Goal: Understand process/instructions

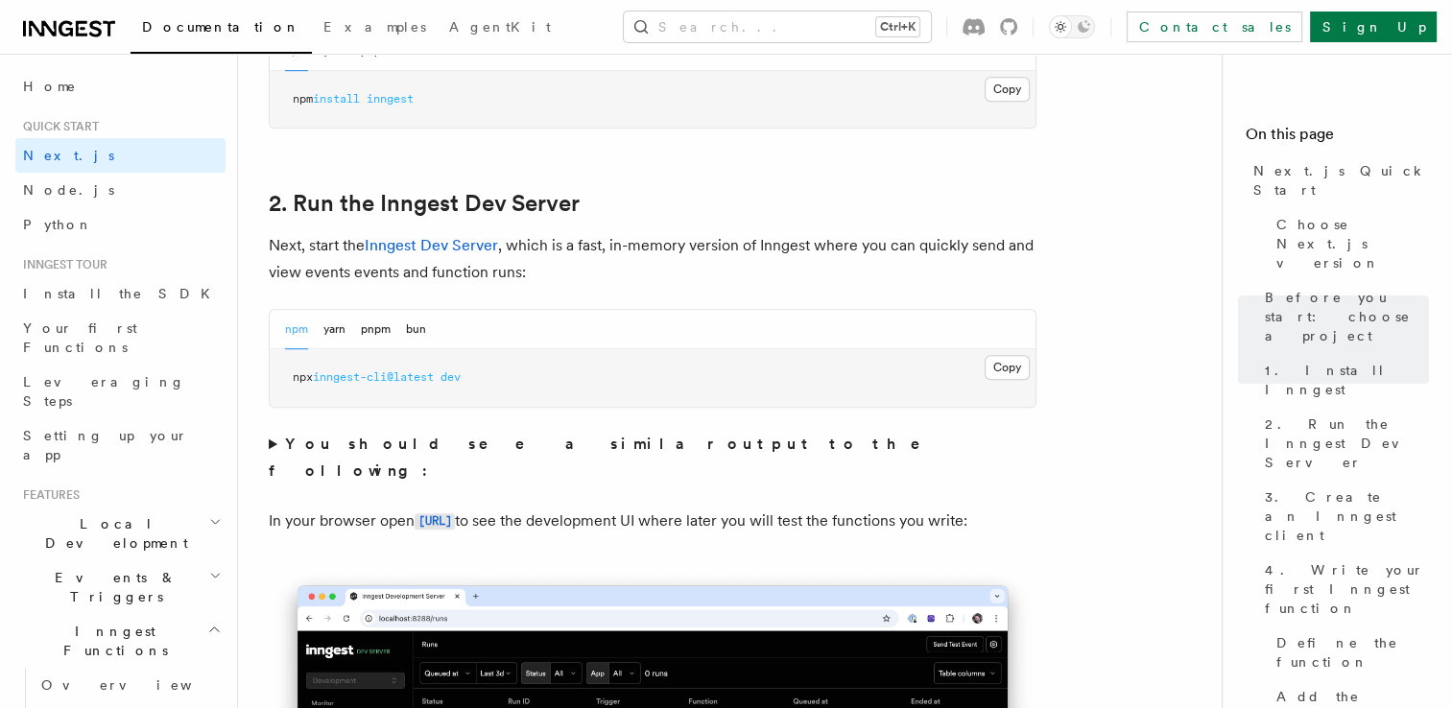
scroll to position [1239, 0]
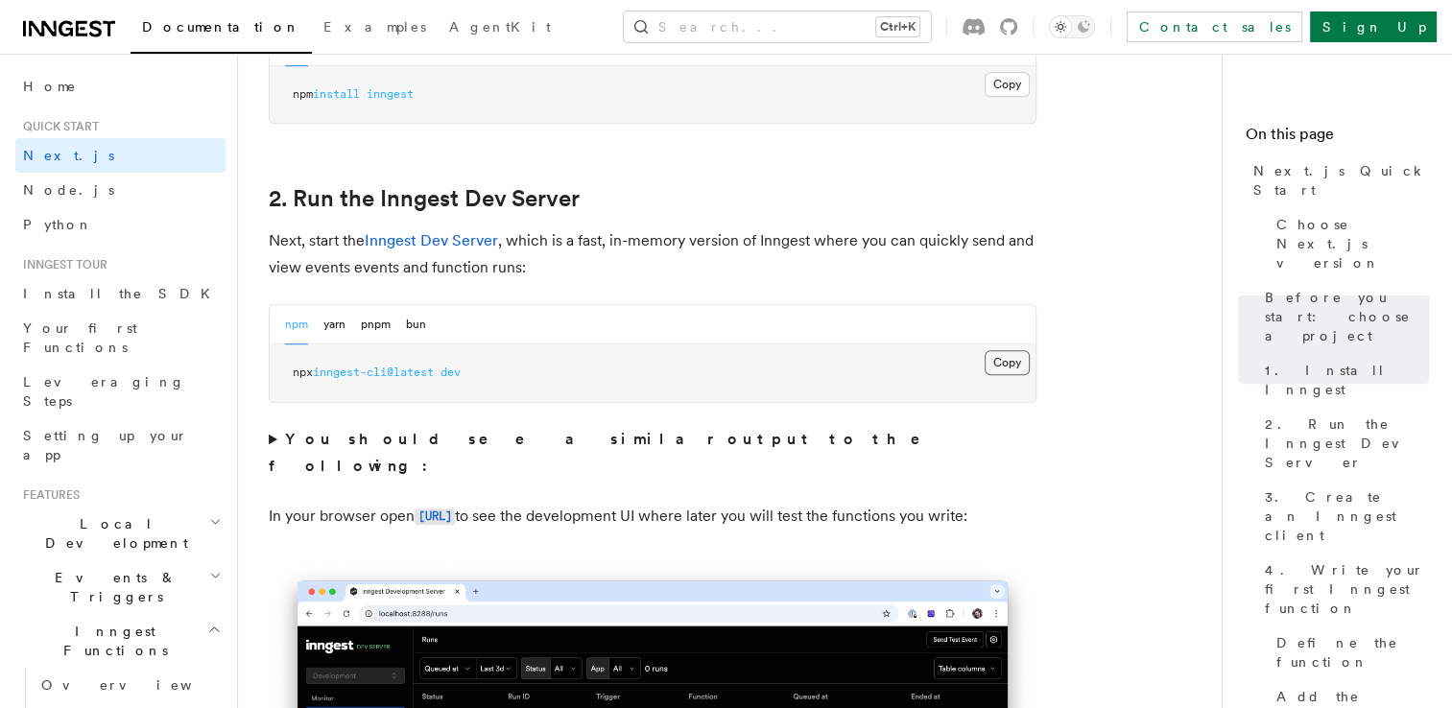
click at [1021, 362] on button "Copy Copied" at bounding box center [1007, 362] width 45 height 25
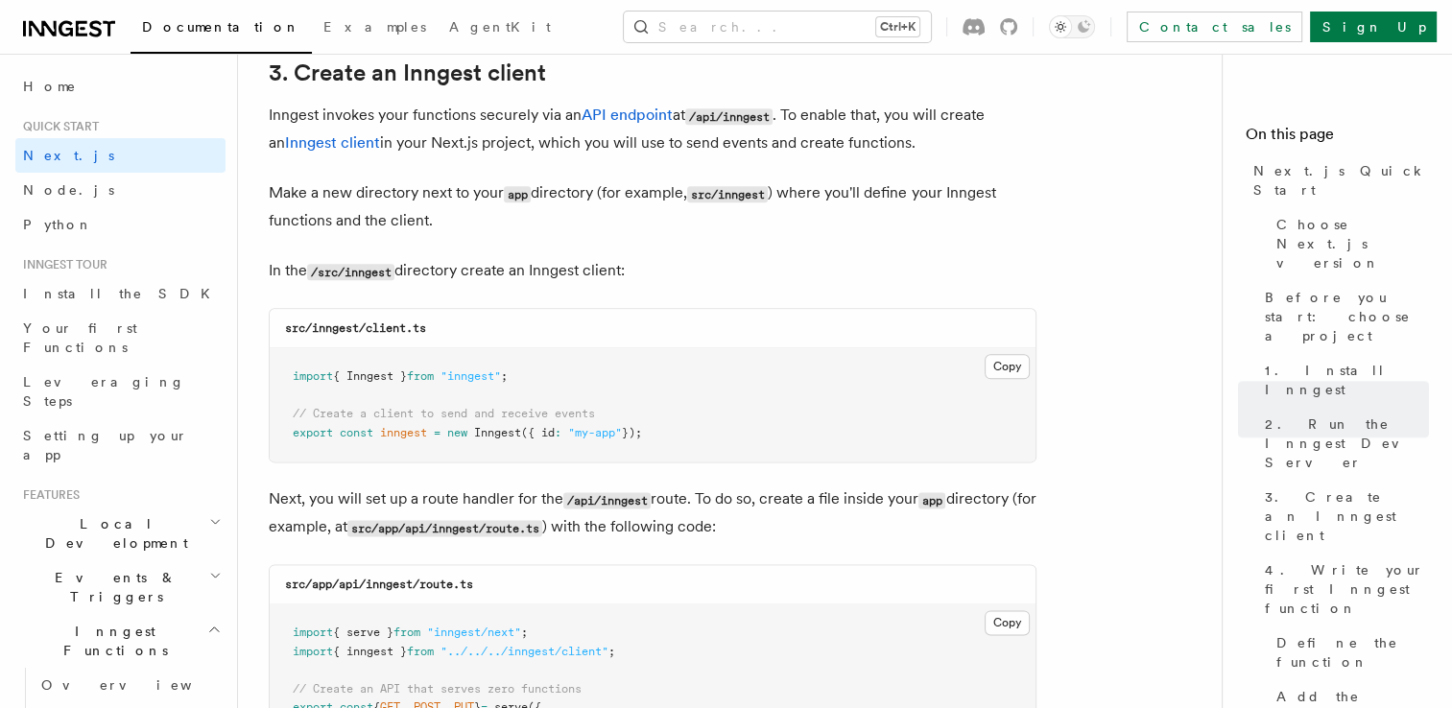
scroll to position [2283, 0]
drag, startPoint x: 438, startPoint y: 324, endPoint x: 314, endPoint y: 325, distance: 123.8
click at [314, 325] on div "src/inngest/client.ts" at bounding box center [653, 329] width 766 height 39
copy code "inngest/client.ts"
click at [1011, 373] on button "Copy Copied" at bounding box center [1007, 367] width 45 height 25
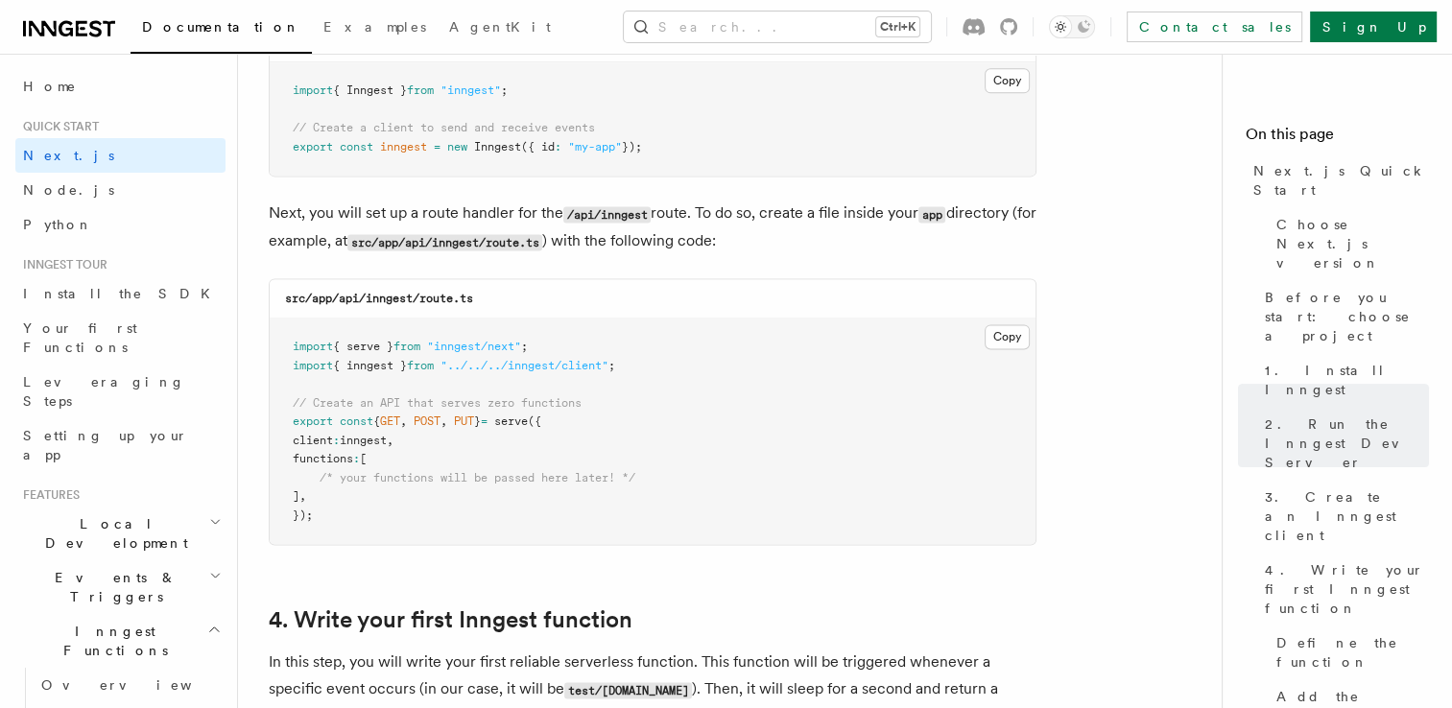
scroll to position [2606, 0]
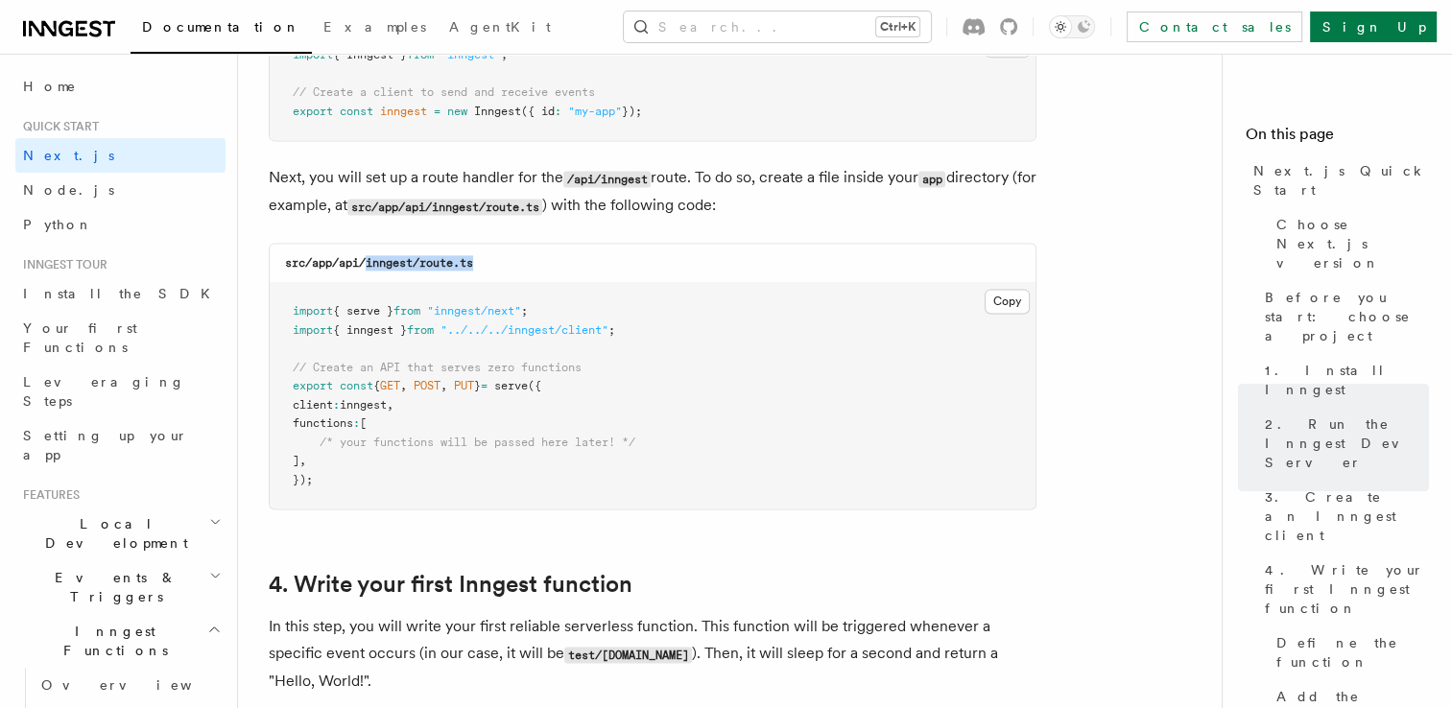
drag, startPoint x: 480, startPoint y: 266, endPoint x: 369, endPoint y: 269, distance: 111.4
click at [369, 269] on div "src/app/api/inngest/route.ts" at bounding box center [653, 263] width 766 height 39
copy code "inngest/route.ts"
click at [1007, 300] on button "Copy Copied" at bounding box center [1007, 301] width 45 height 25
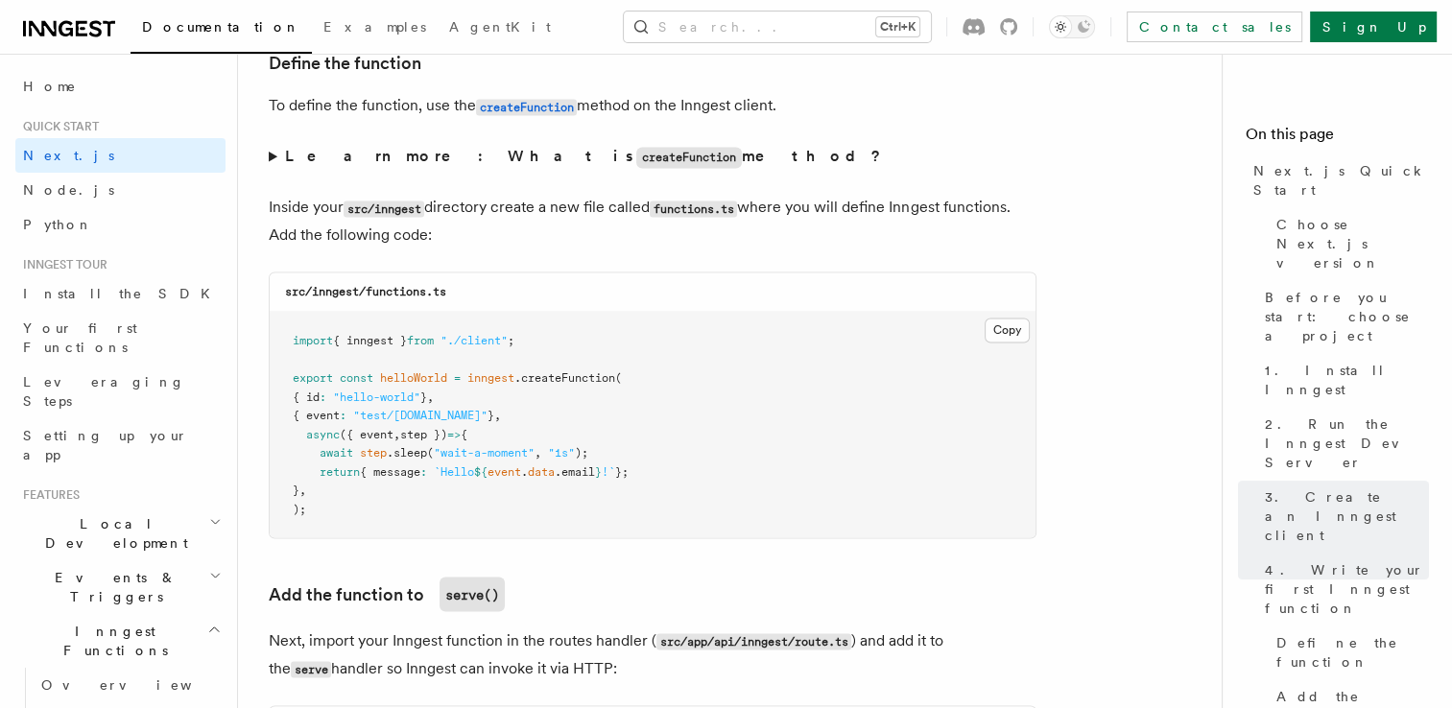
scroll to position [3320, 0]
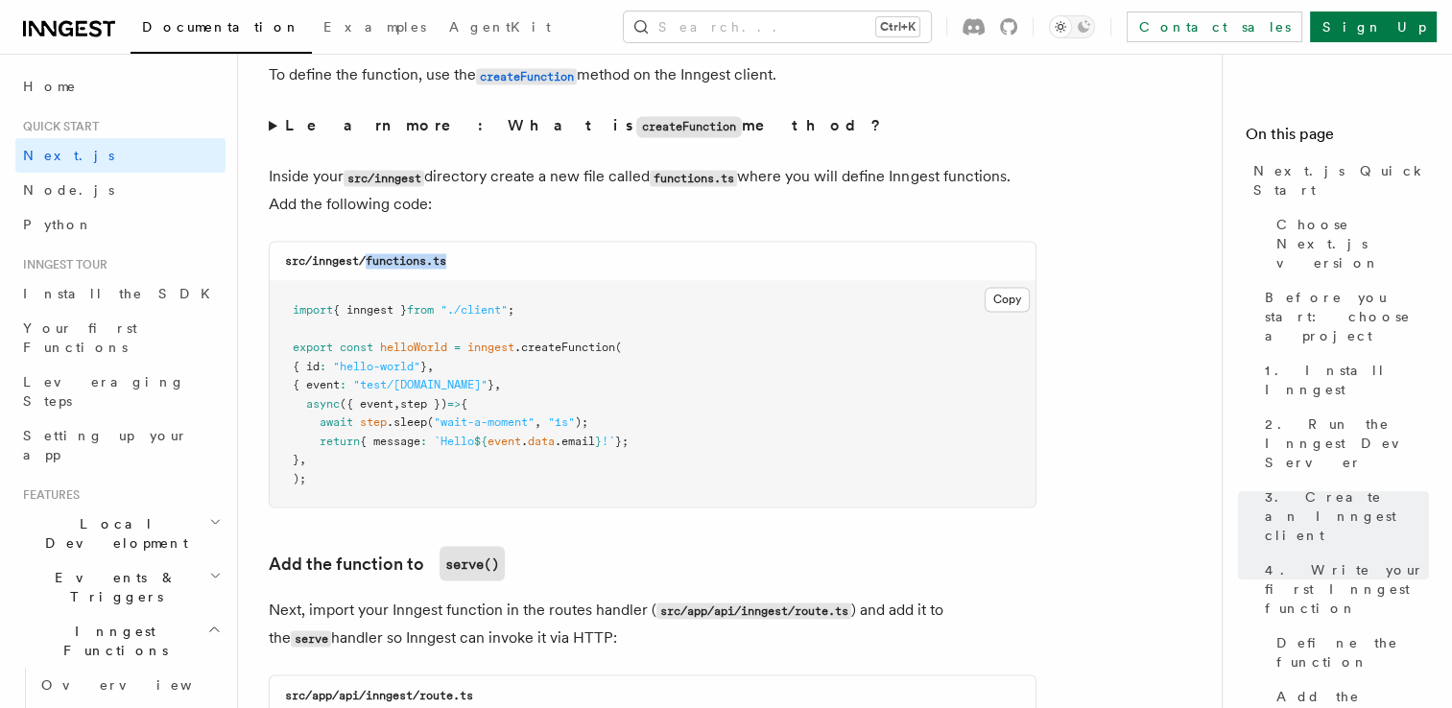
drag, startPoint x: 454, startPoint y: 266, endPoint x: 368, endPoint y: 267, distance: 86.4
click at [368, 267] on div "src/inngest/functions.ts" at bounding box center [653, 261] width 766 height 39
copy code "functions.ts"
click at [1017, 301] on button "Copy Copied" at bounding box center [1007, 299] width 45 height 25
